Goal: Task Accomplishment & Management: Use online tool/utility

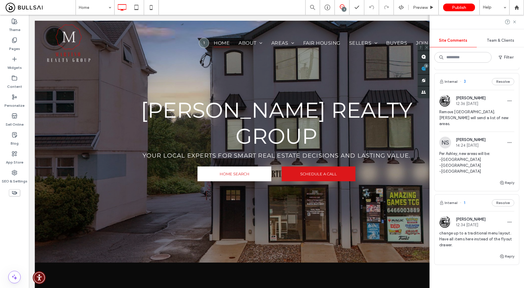
scroll to position [73, 0]
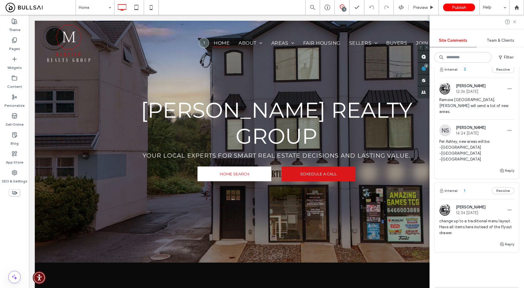
click at [488, 223] on span "change up to a traditional menu layout. Have all items here instead of the flyo…" at bounding box center [477, 227] width 75 height 18
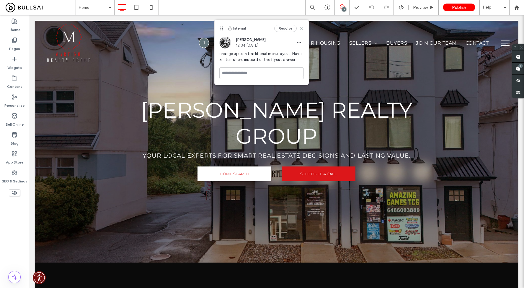
click at [304, 29] on icon at bounding box center [301, 28] width 5 height 5
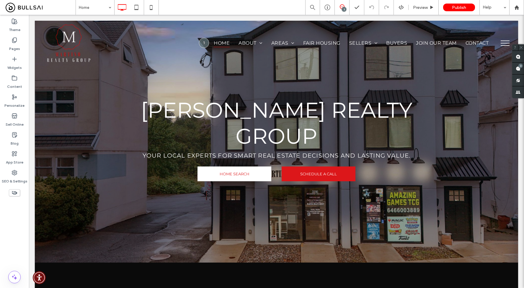
click at [503, 42] on button "menu" at bounding box center [505, 42] width 15 height 15
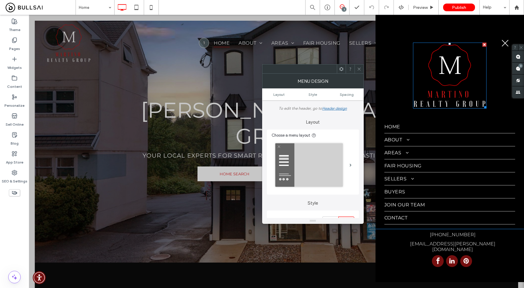
scroll to position [21, 0]
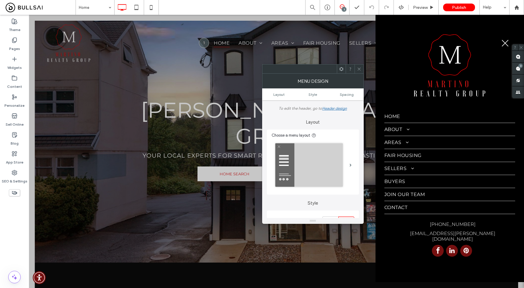
click at [506, 40] on button "menu" at bounding box center [505, 42] width 15 height 15
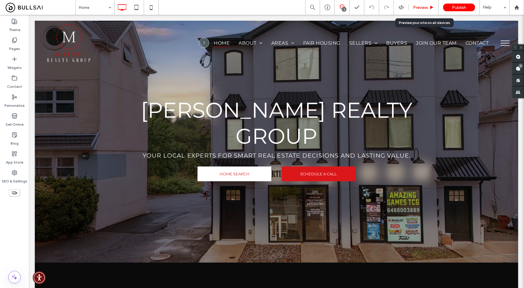
click at [421, 6] on span "Preview" at bounding box center [420, 7] width 15 height 5
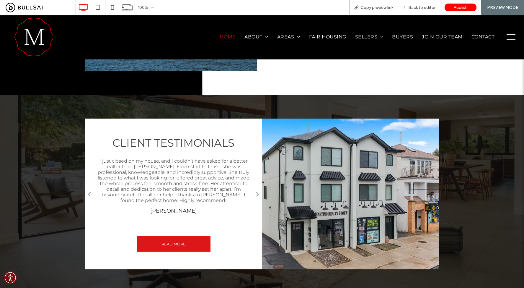
scroll to position [674, 0]
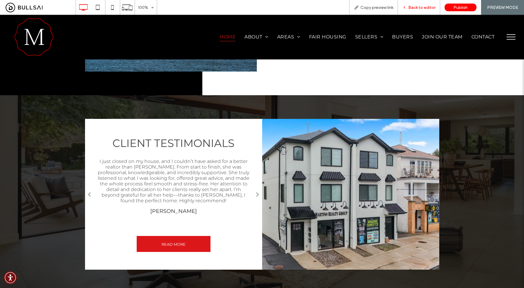
click at [422, 9] on span "Back to editor" at bounding box center [422, 7] width 27 height 5
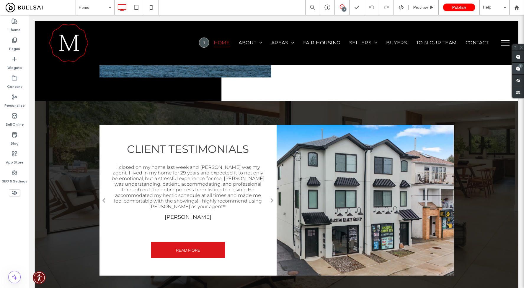
click at [519, 68] on span at bounding box center [519, 69] width 12 height 12
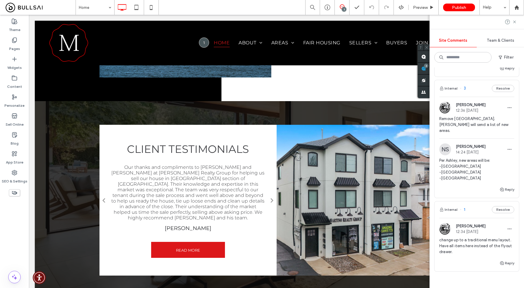
scroll to position [11, 0]
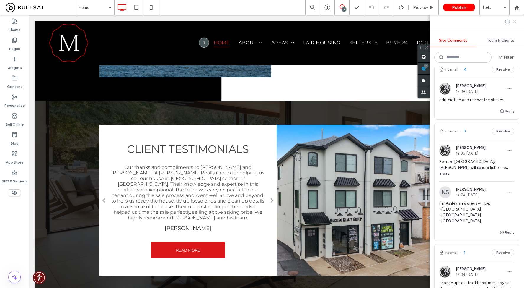
click at [475, 203] on span "Per Ashley, new areas will be: -[GEOGRAPHIC_DATA] -[GEOGRAPHIC_DATA] -[GEOGRAPH…" at bounding box center [477, 212] width 75 height 24
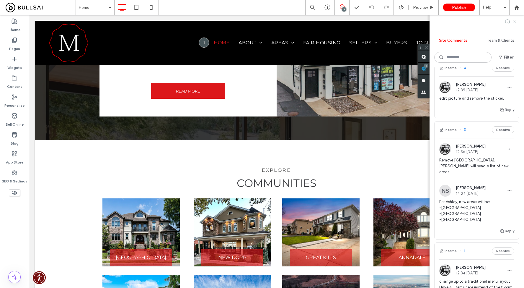
scroll to position [13, 0]
click at [516, 22] on icon at bounding box center [515, 22] width 5 height 5
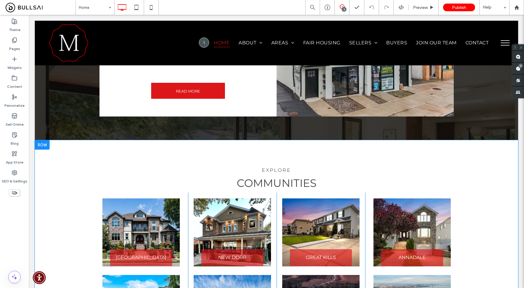
click at [486, 140] on div "explore communities Button RICHMONDTOWN Click To Paste Button NEW DORP Click To…" at bounding box center [277, 277] width 484 height 274
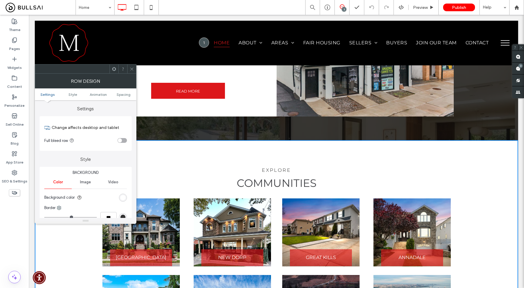
click at [131, 68] on icon at bounding box center [132, 69] width 4 height 4
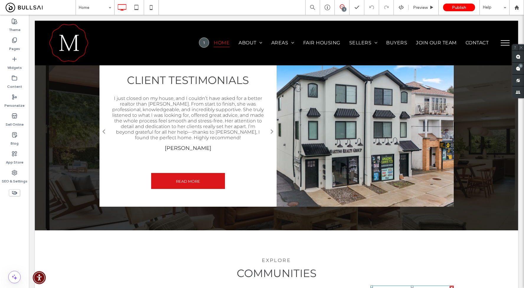
scroll to position [701, 0]
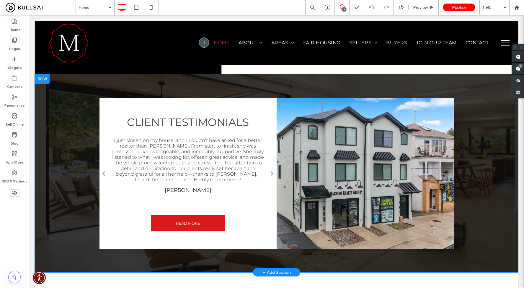
click at [388, 166] on div "Click To Paste" at bounding box center [365, 173] width 177 height 151
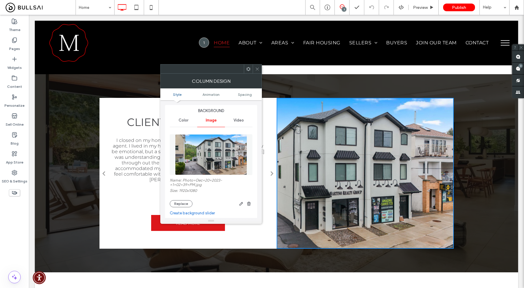
scroll to position [17, 0]
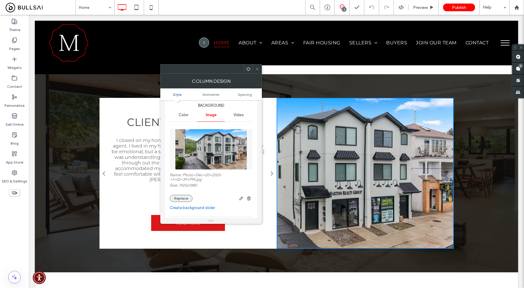
click at [184, 199] on button "Replace" at bounding box center [181, 198] width 23 height 7
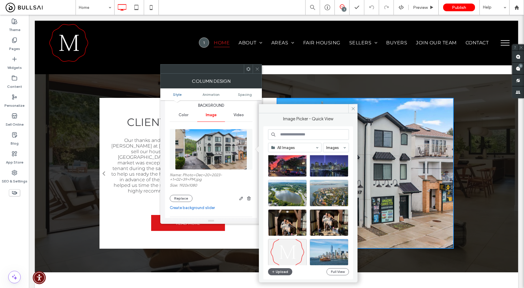
scroll to position [21, 0]
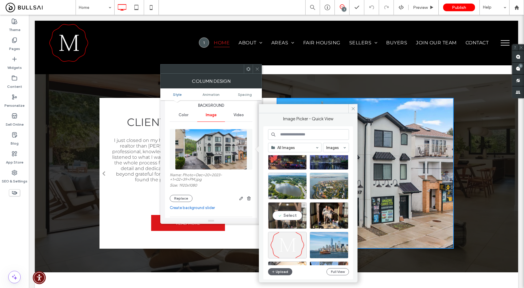
click at [292, 216] on div "Select" at bounding box center [287, 215] width 39 height 27
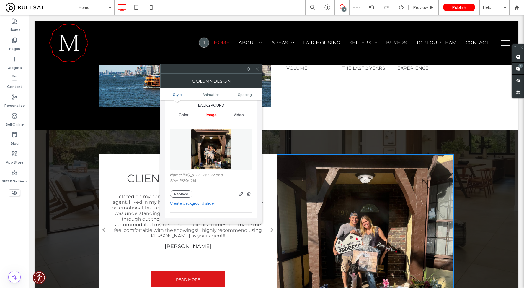
scroll to position [641, 0]
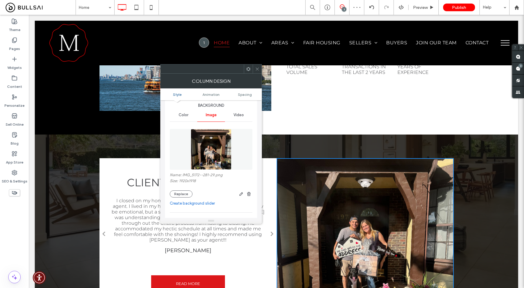
drag, startPoint x: 350, startPoint y: 190, endPoint x: 350, endPoint y: 194, distance: 4.1
click at [350, 194] on div "Click To Paste" at bounding box center [365, 233] width 177 height 151
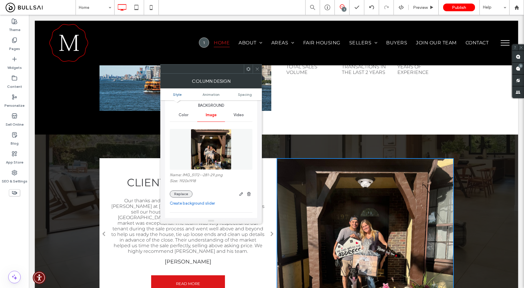
click at [185, 192] on button "Replace" at bounding box center [181, 193] width 23 height 7
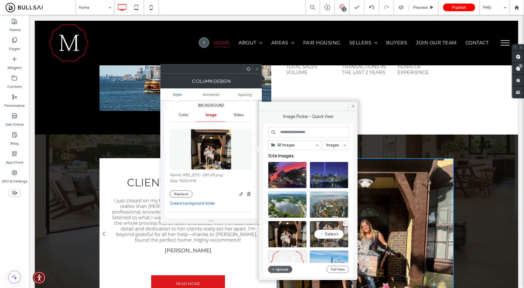
click at [325, 229] on div "Select" at bounding box center [329, 234] width 39 height 27
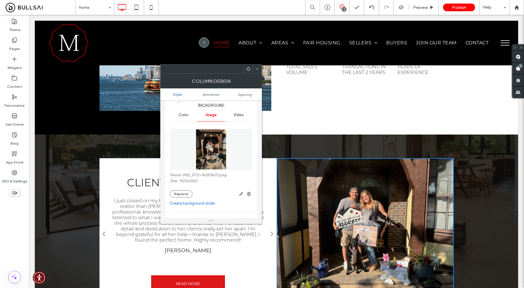
click at [250, 202] on link "Create background slider" at bounding box center [211, 203] width 83 height 6
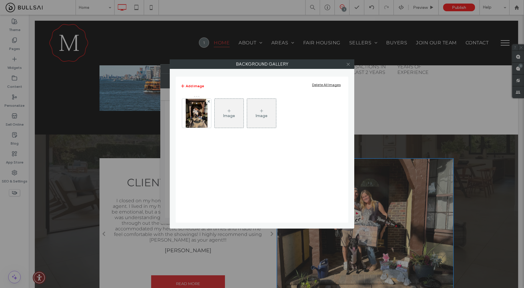
click at [348, 64] on icon at bounding box center [348, 64] width 4 height 4
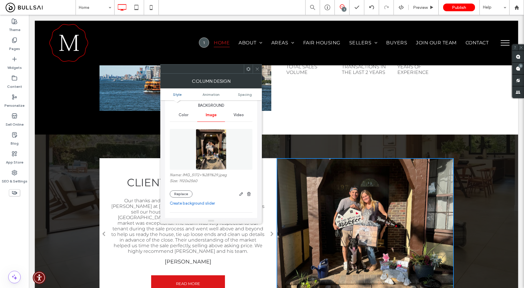
click at [258, 71] on icon at bounding box center [257, 69] width 4 height 4
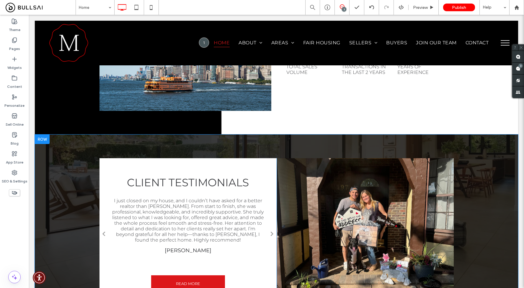
click at [388, 195] on div "Click To Paste" at bounding box center [365, 233] width 177 height 151
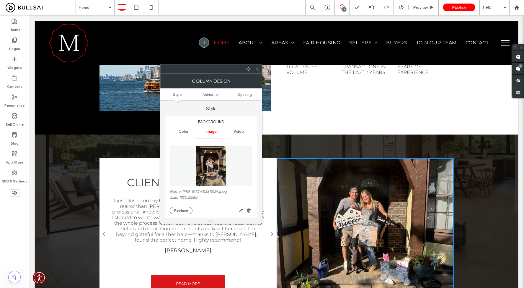
click at [215, 169] on img at bounding box center [211, 165] width 31 height 41
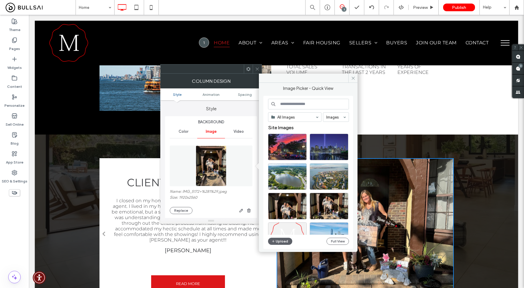
click at [214, 169] on img at bounding box center [211, 165] width 31 height 41
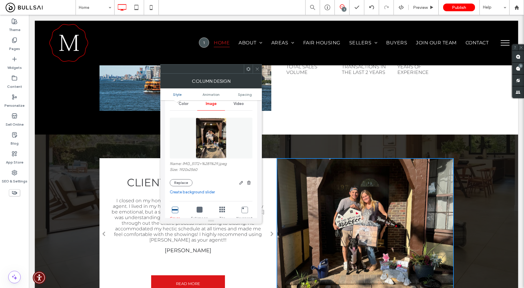
scroll to position [39, 0]
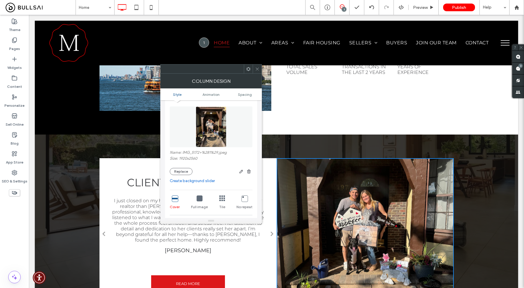
click at [256, 69] on icon at bounding box center [257, 69] width 4 height 4
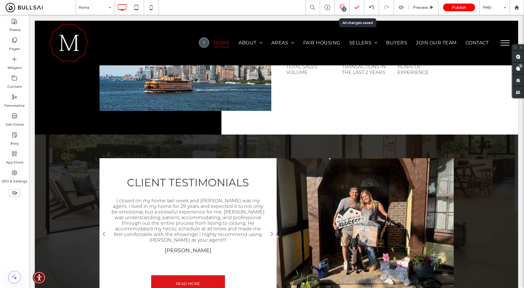
click at [355, 10] on icon at bounding box center [357, 7] width 6 height 6
click at [357, 9] on icon at bounding box center [357, 7] width 6 height 6
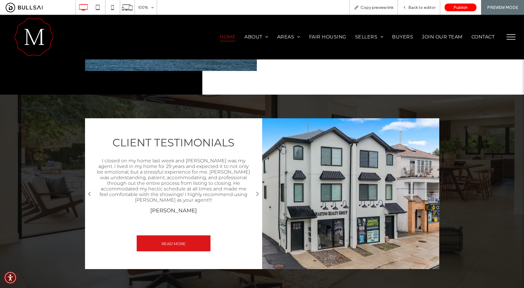
scroll to position [695, 0]
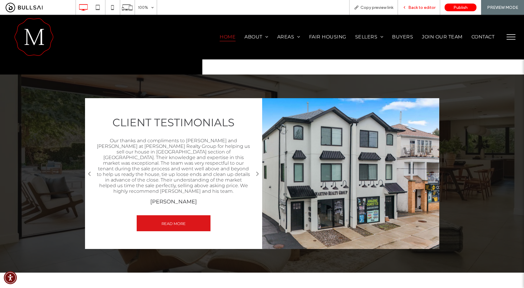
click at [416, 2] on div "Back to editor" at bounding box center [419, 7] width 42 height 15
click at [414, 7] on span "Back to editor" at bounding box center [422, 7] width 27 height 5
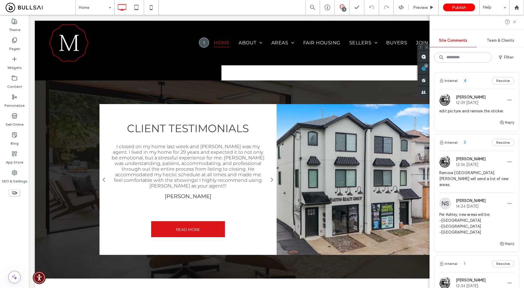
click at [480, 111] on span "edit picture and remove the sticker." at bounding box center [477, 111] width 75 height 6
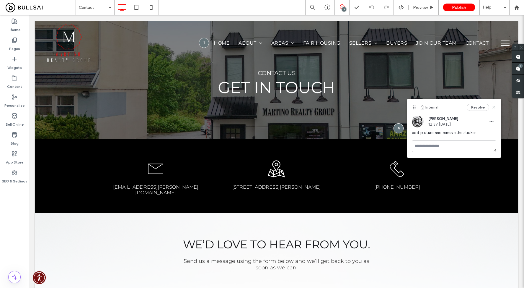
click at [493, 105] on icon at bounding box center [494, 107] width 5 height 5
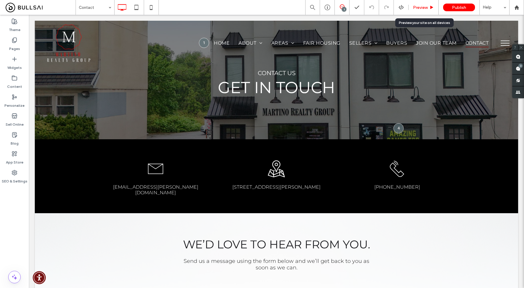
click at [425, 10] on span "Preview" at bounding box center [420, 7] width 15 height 5
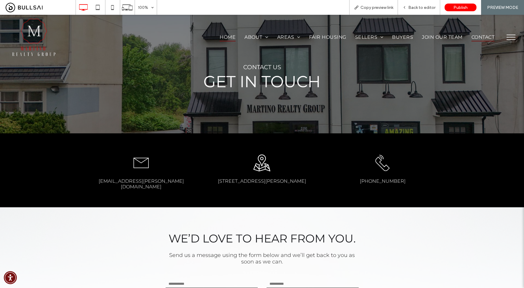
click at [226, 38] on span "Home" at bounding box center [228, 37] width 16 height 9
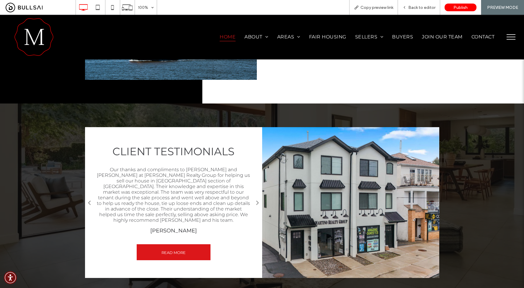
scroll to position [666, 0]
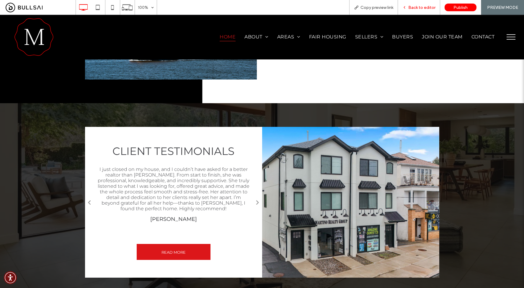
click at [407, 7] on icon at bounding box center [405, 7] width 4 height 4
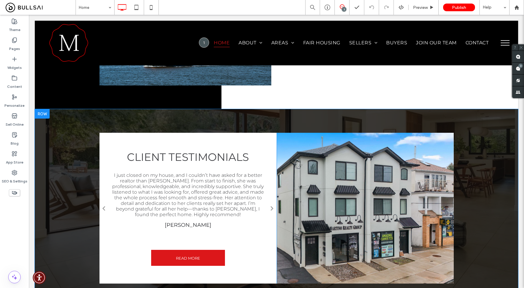
click at [337, 136] on div "Click To Paste" at bounding box center [365, 208] width 177 height 151
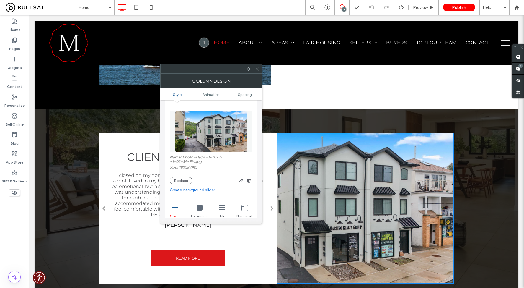
scroll to position [35, 0]
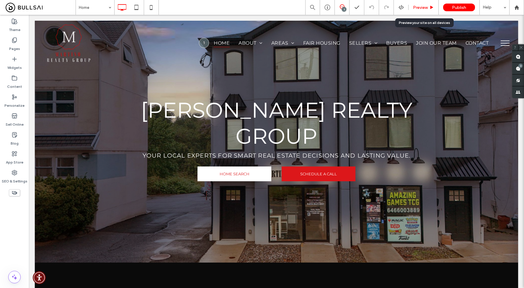
click at [426, 9] on span "Preview" at bounding box center [420, 7] width 15 height 5
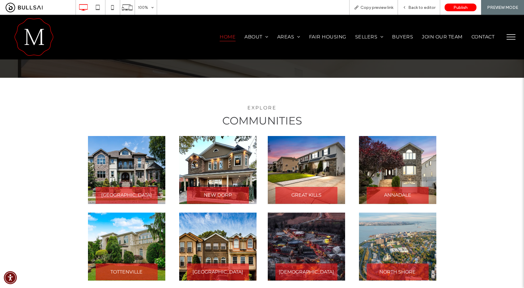
scroll to position [941, 0]
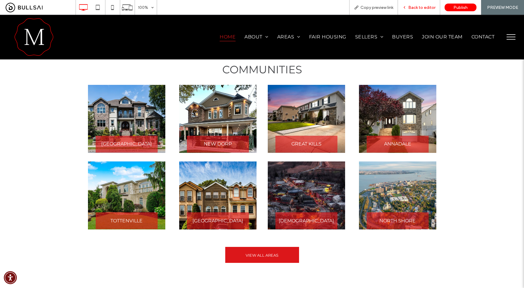
click at [411, 6] on span "Back to editor" at bounding box center [422, 7] width 27 height 5
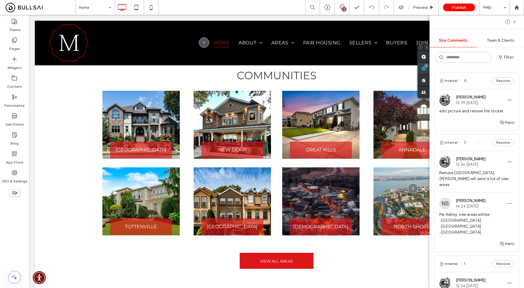
click at [429, 67] on div "3" at bounding box center [426, 66] width 4 height 4
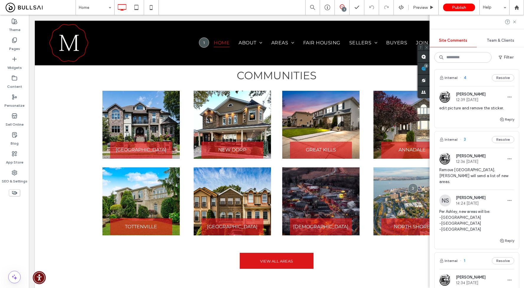
scroll to position [8, 0]
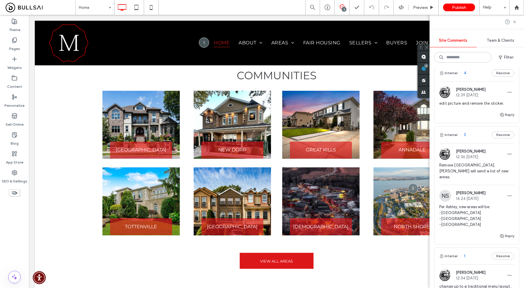
click at [469, 157] on span "12:36 [DATE]" at bounding box center [471, 157] width 30 height 4
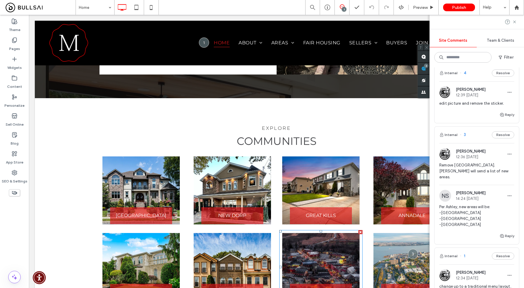
scroll to position [875, 0]
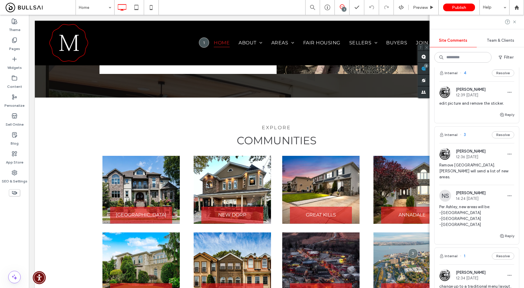
click at [478, 204] on span "Per Ashley, new areas will be: -[GEOGRAPHIC_DATA] -[GEOGRAPHIC_DATA] -[GEOGRAPH…" at bounding box center [477, 216] width 75 height 24
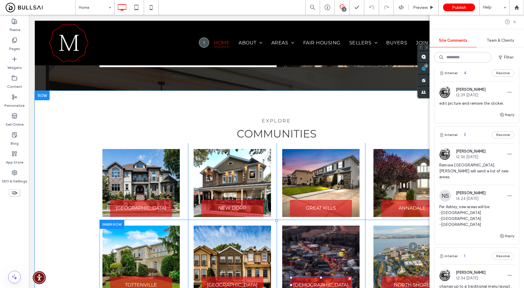
scroll to position [881, 0]
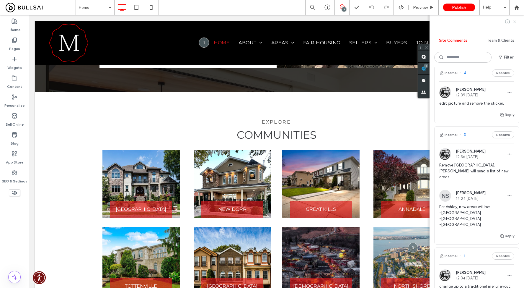
click at [515, 20] on icon at bounding box center [515, 22] width 5 height 5
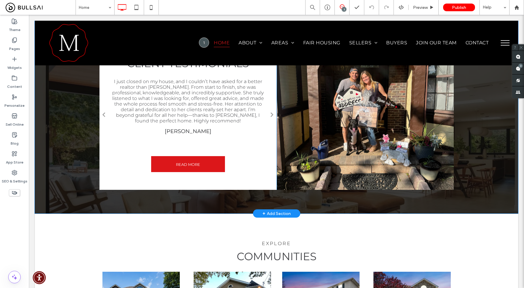
scroll to position [517, 0]
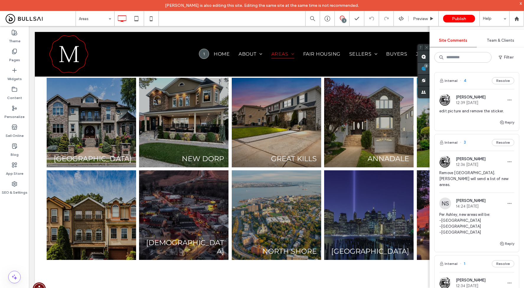
click at [430, 67] on div "3" at bounding box center [424, 69] width 12 height 12
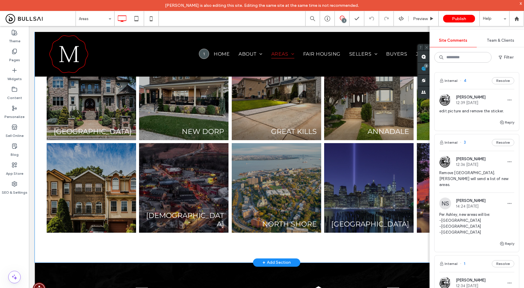
scroll to position [155, 0]
